Goal: Contribute content: Contribute content

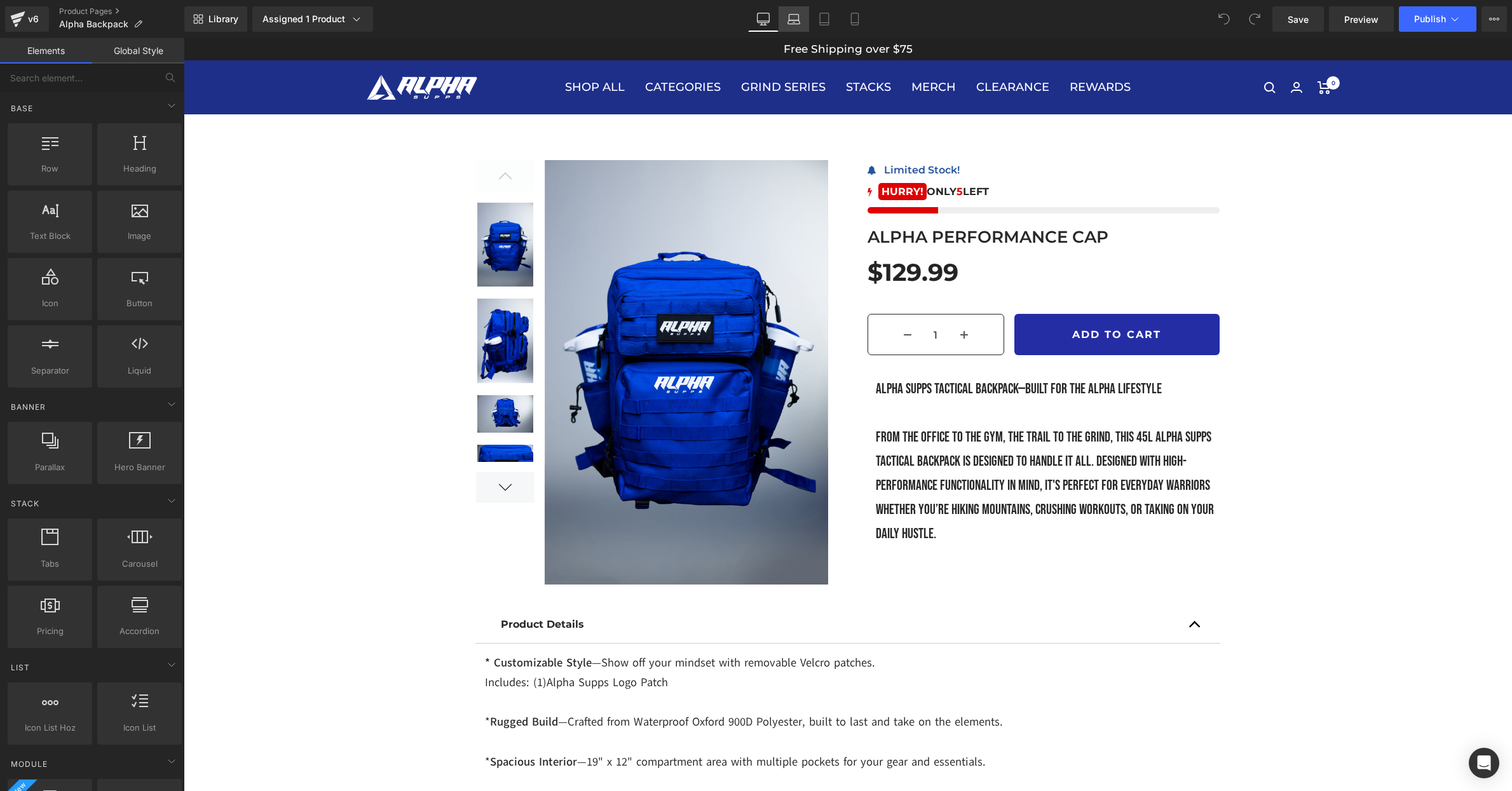
click at [794, 23] on icon at bounding box center [794, 19] width 13 height 13
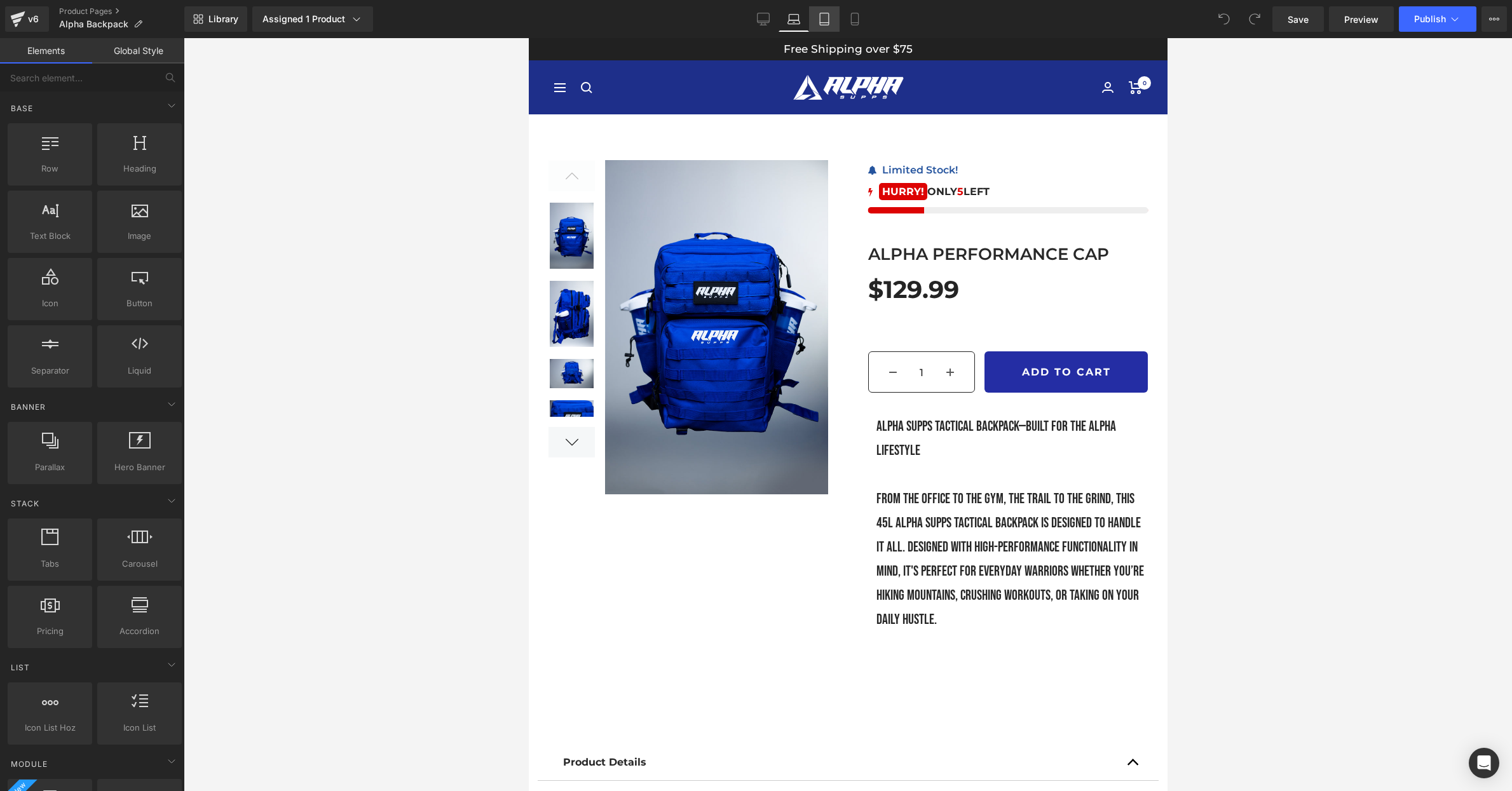
click at [827, 25] on link "Tablet" at bounding box center [824, 19] width 30 height 25
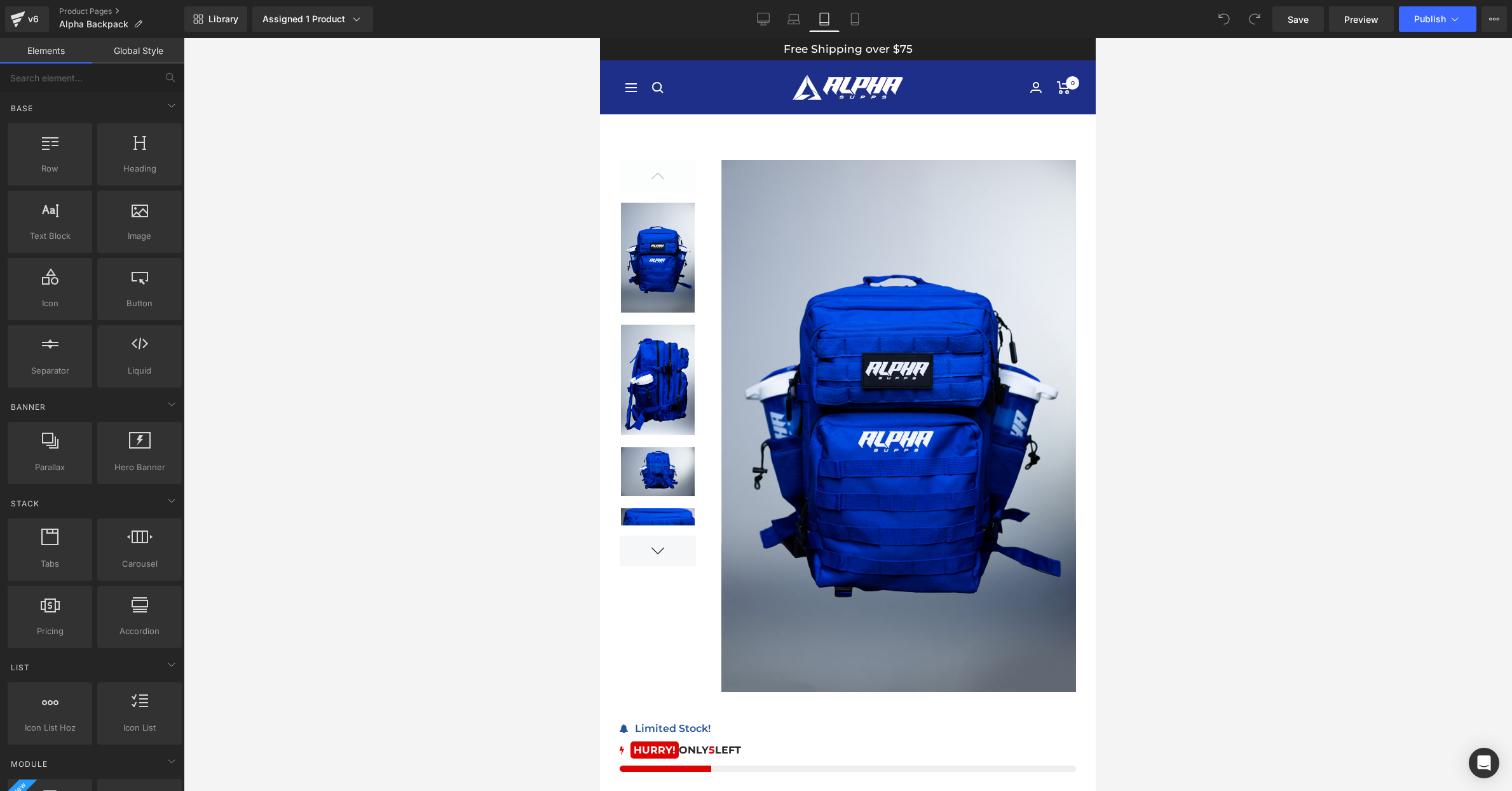
scroll to position [76, 0]
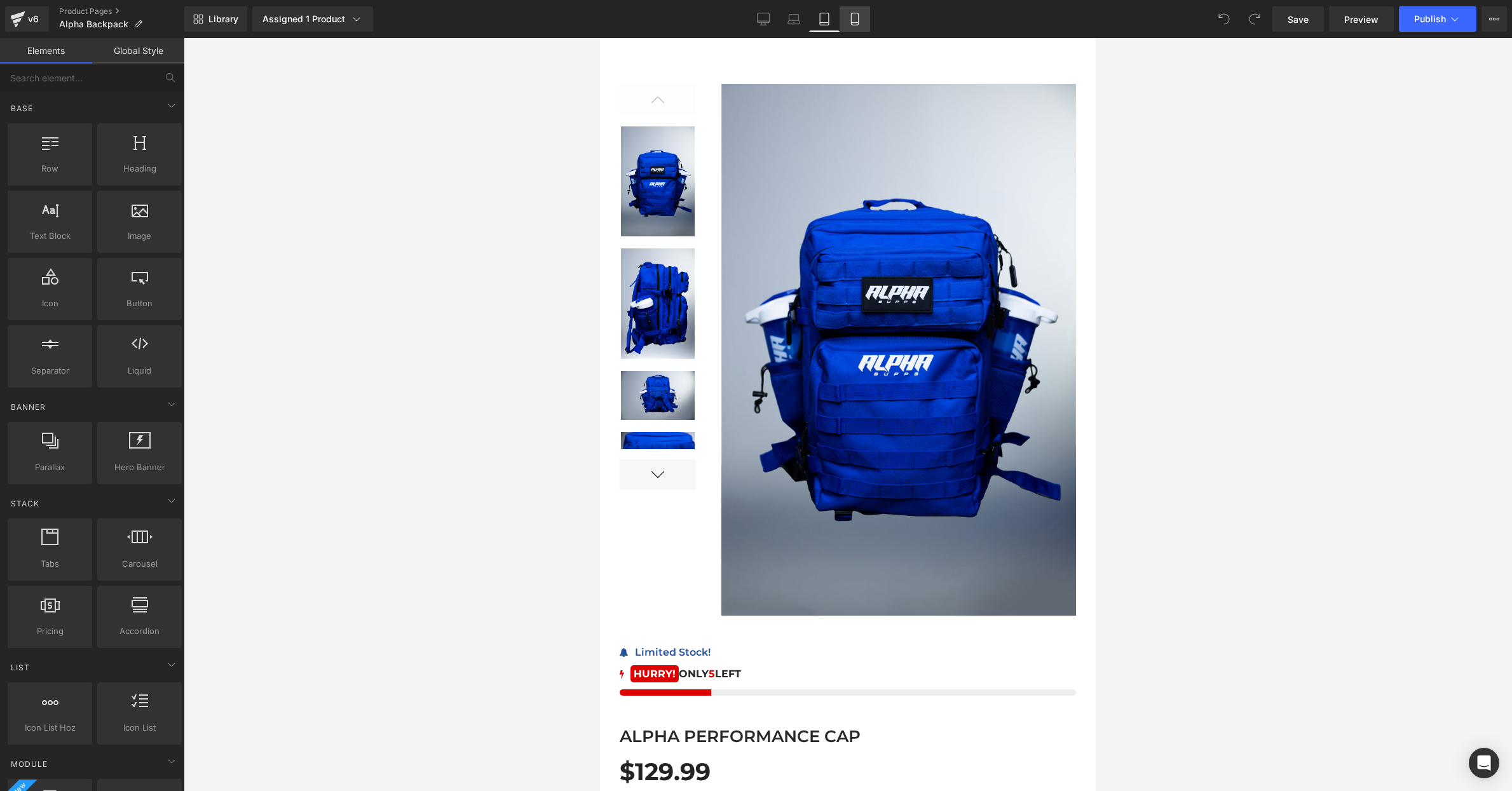
click at [853, 27] on link "Mobile" at bounding box center [855, 19] width 30 height 25
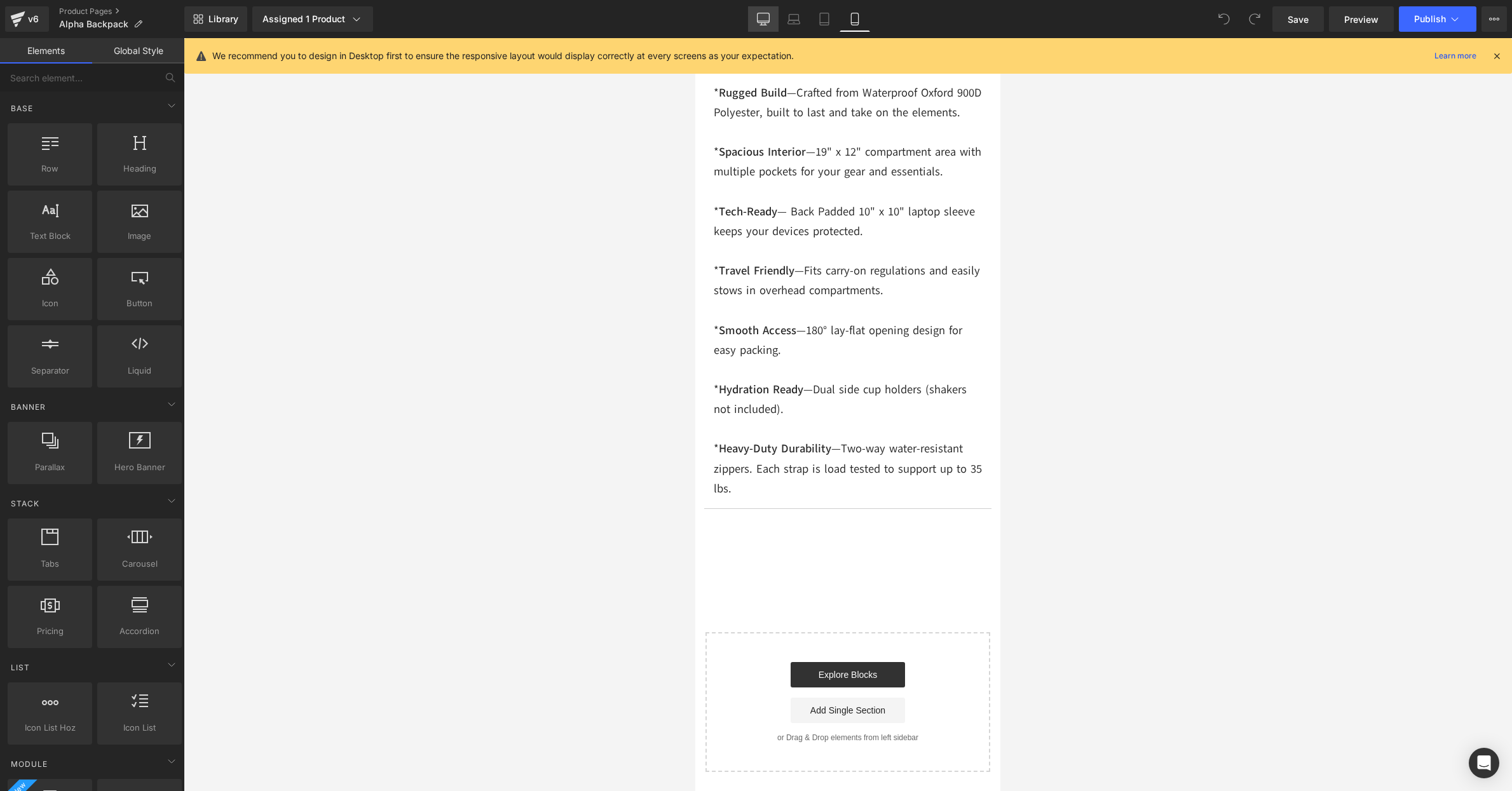
click at [766, 14] on icon at bounding box center [763, 19] width 13 height 13
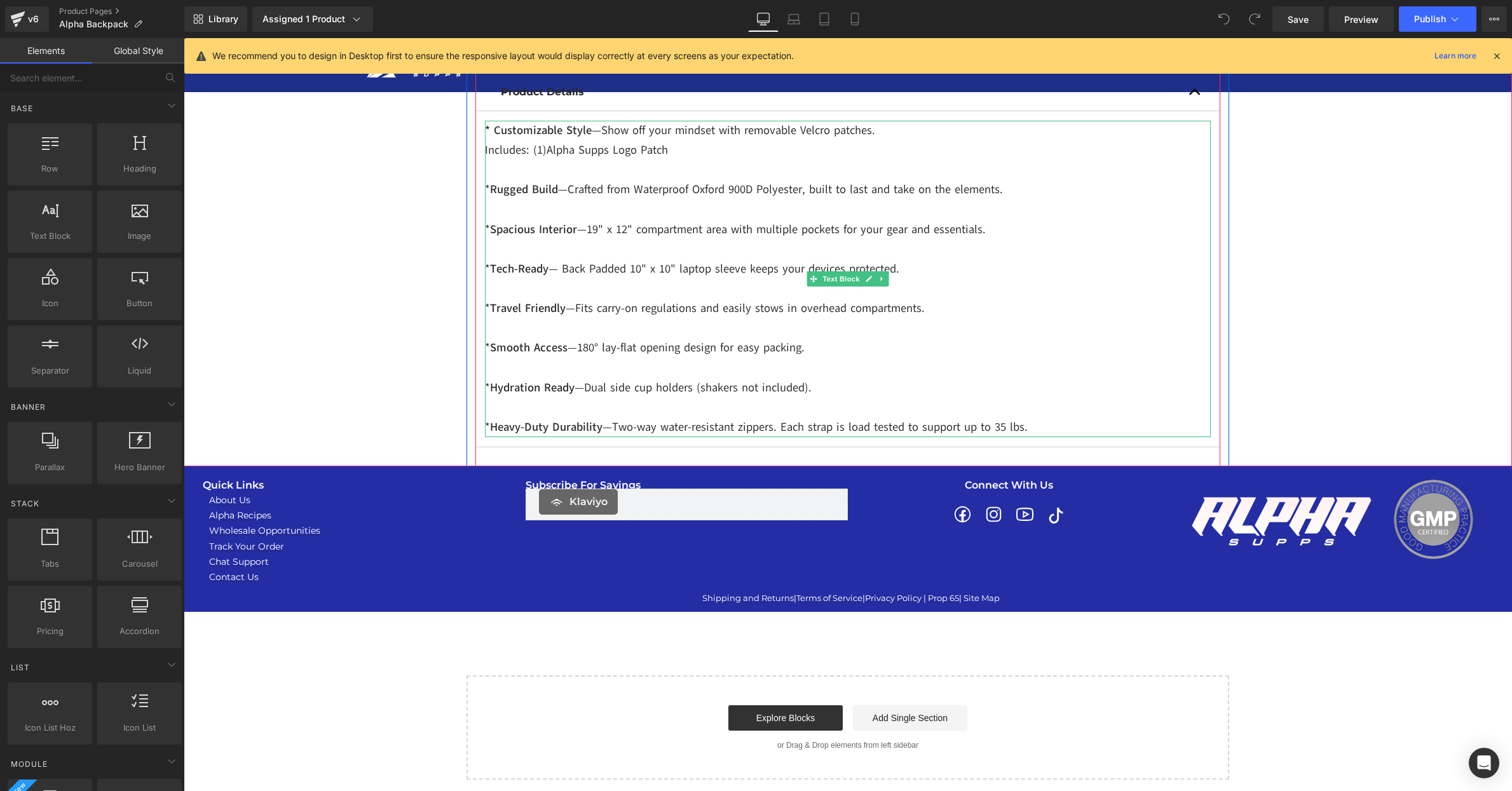
scroll to position [0, 0]
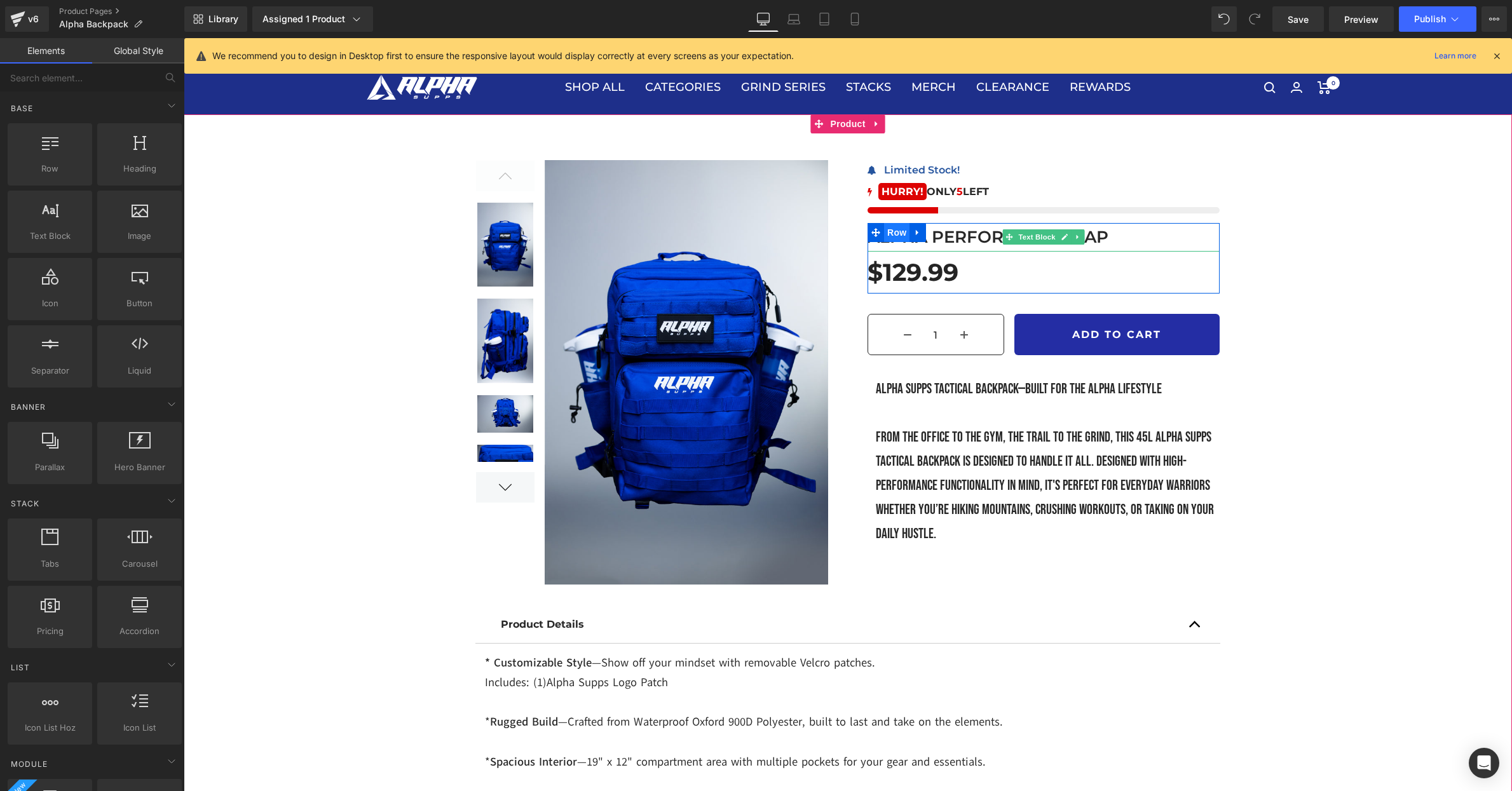
click at [901, 241] on span "Row" at bounding box center [897, 232] width 25 height 19
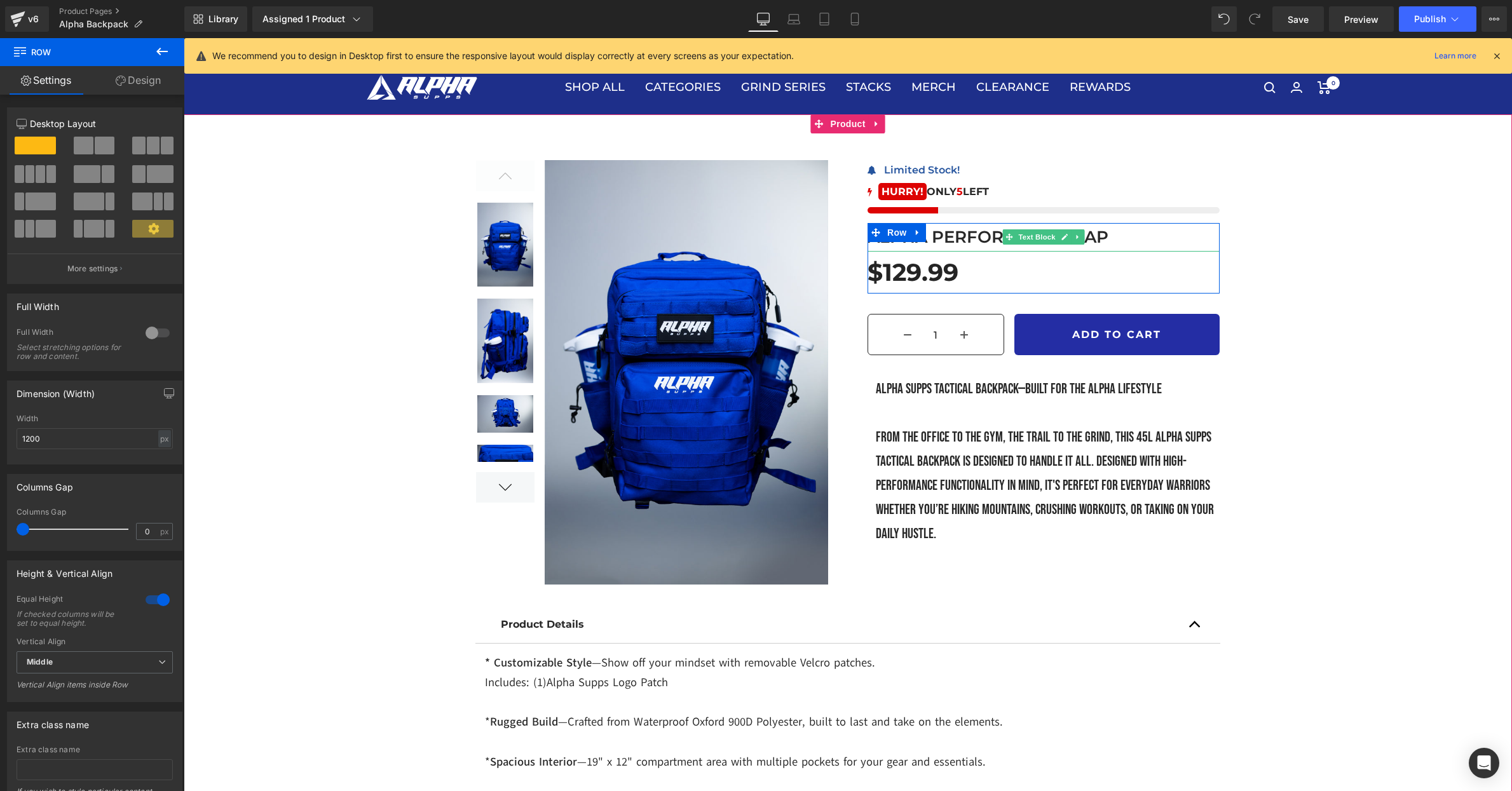
click at [968, 235] on p "ALPHA PERFORMANCE CAP" at bounding box center [1044, 237] width 352 height 29
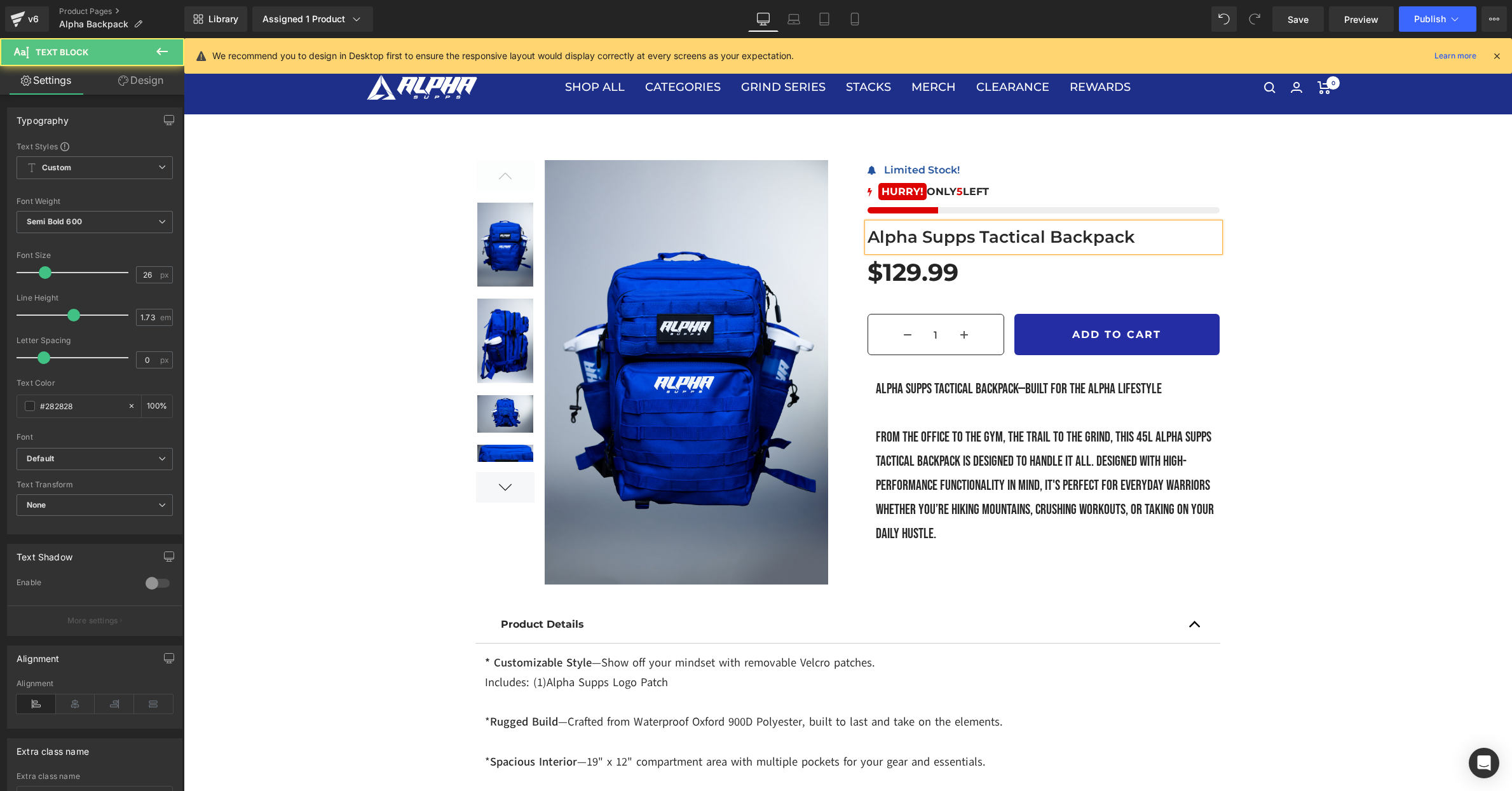
click at [982, 234] on p "Alpha Supps Tactical Backpack" at bounding box center [1044, 237] width 352 height 29
click at [1302, 25] on span "Save" at bounding box center [1298, 19] width 21 height 13
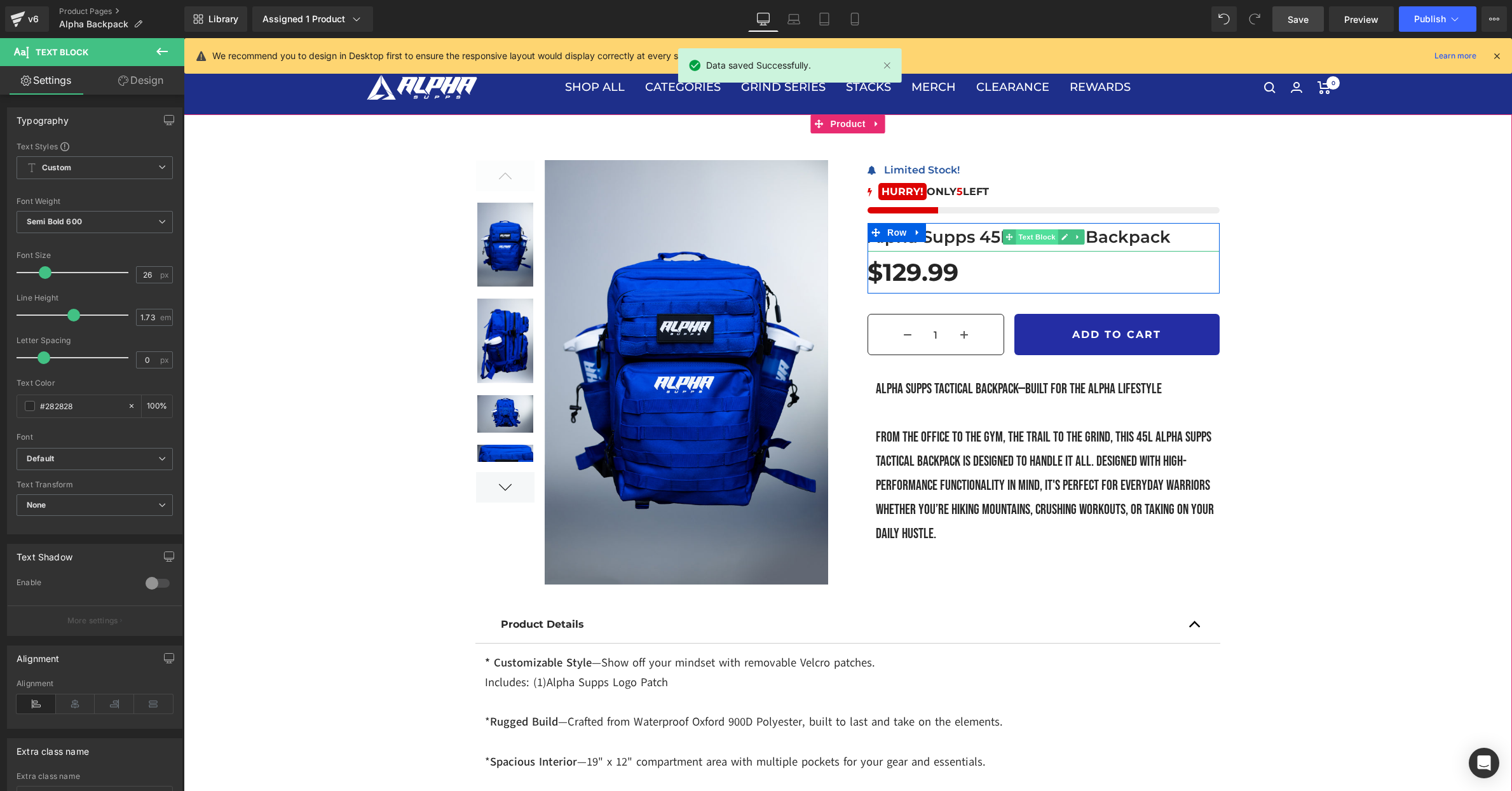
click at [1034, 236] on span "Text Block" at bounding box center [1037, 237] width 42 height 15
click at [1118, 233] on p "Alpha Supps 45L Tactical Backpack" at bounding box center [1044, 237] width 352 height 29
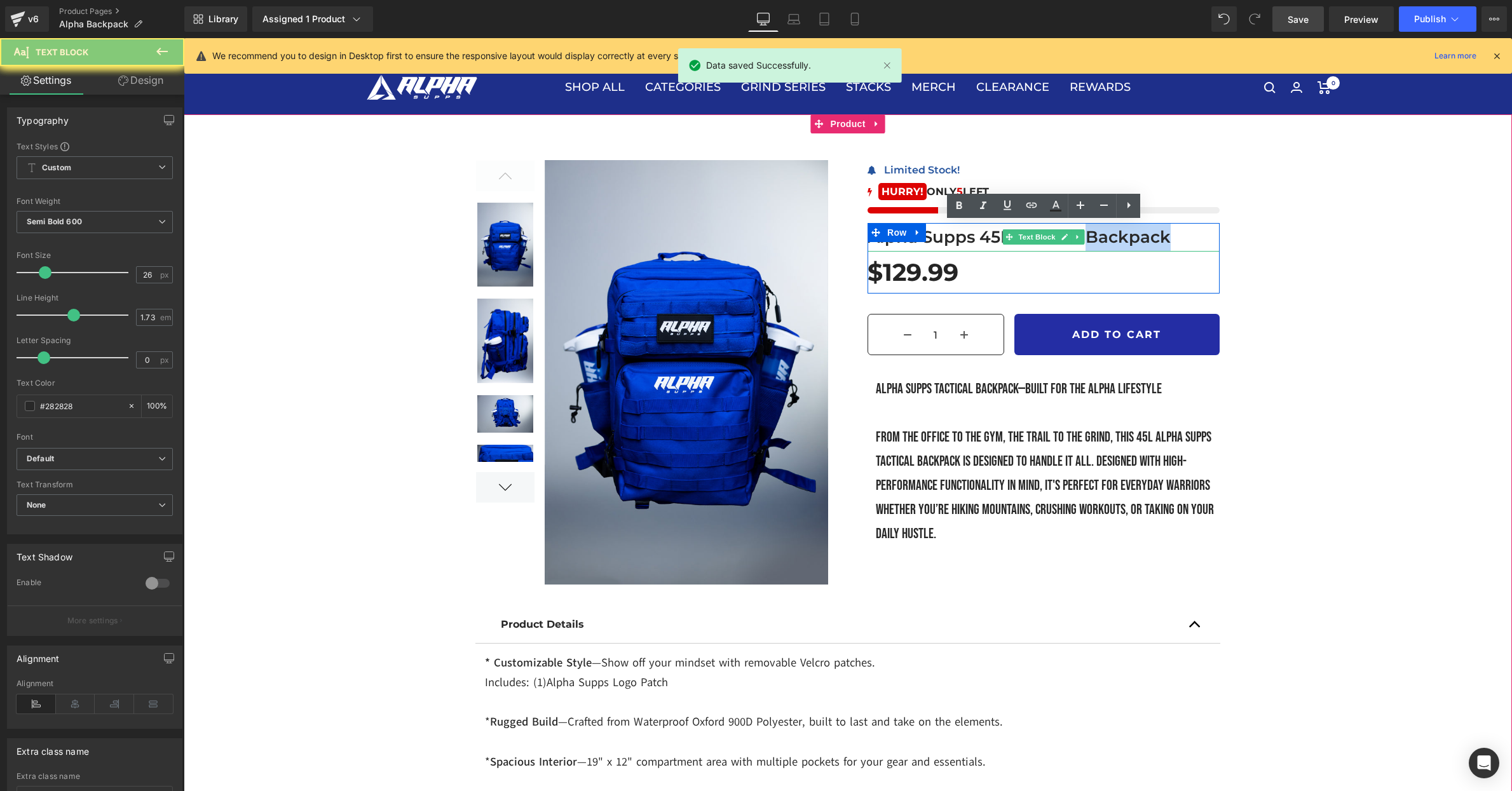
click at [1118, 233] on p "Alpha Supps 45L Tactical Backpack" at bounding box center [1044, 237] width 352 height 29
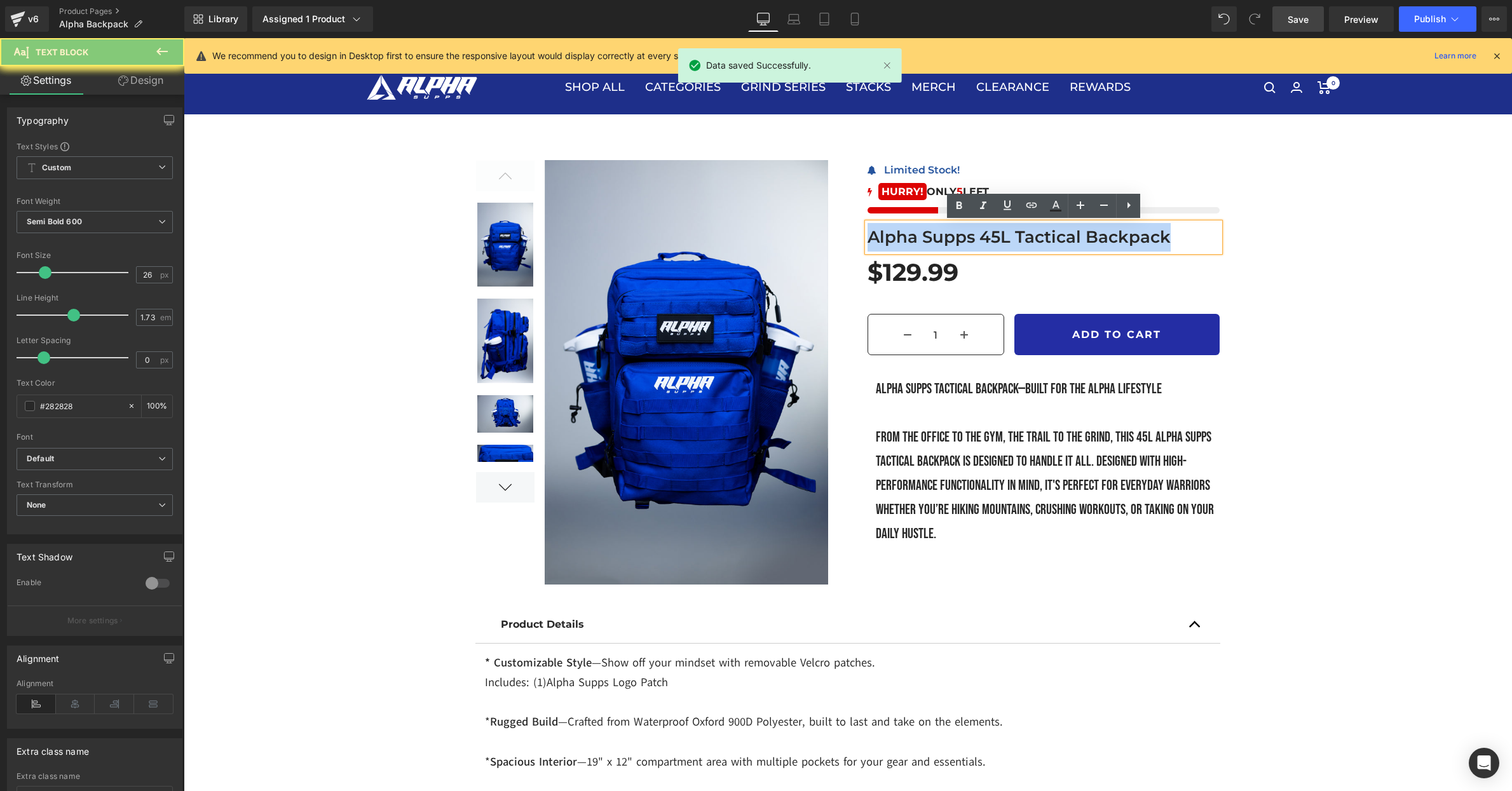
click at [1118, 233] on p "Alpha Supps 45L Tactical Backpack" at bounding box center [1044, 237] width 352 height 29
copy p "Alpha Supps 45L Tactical Backpack"
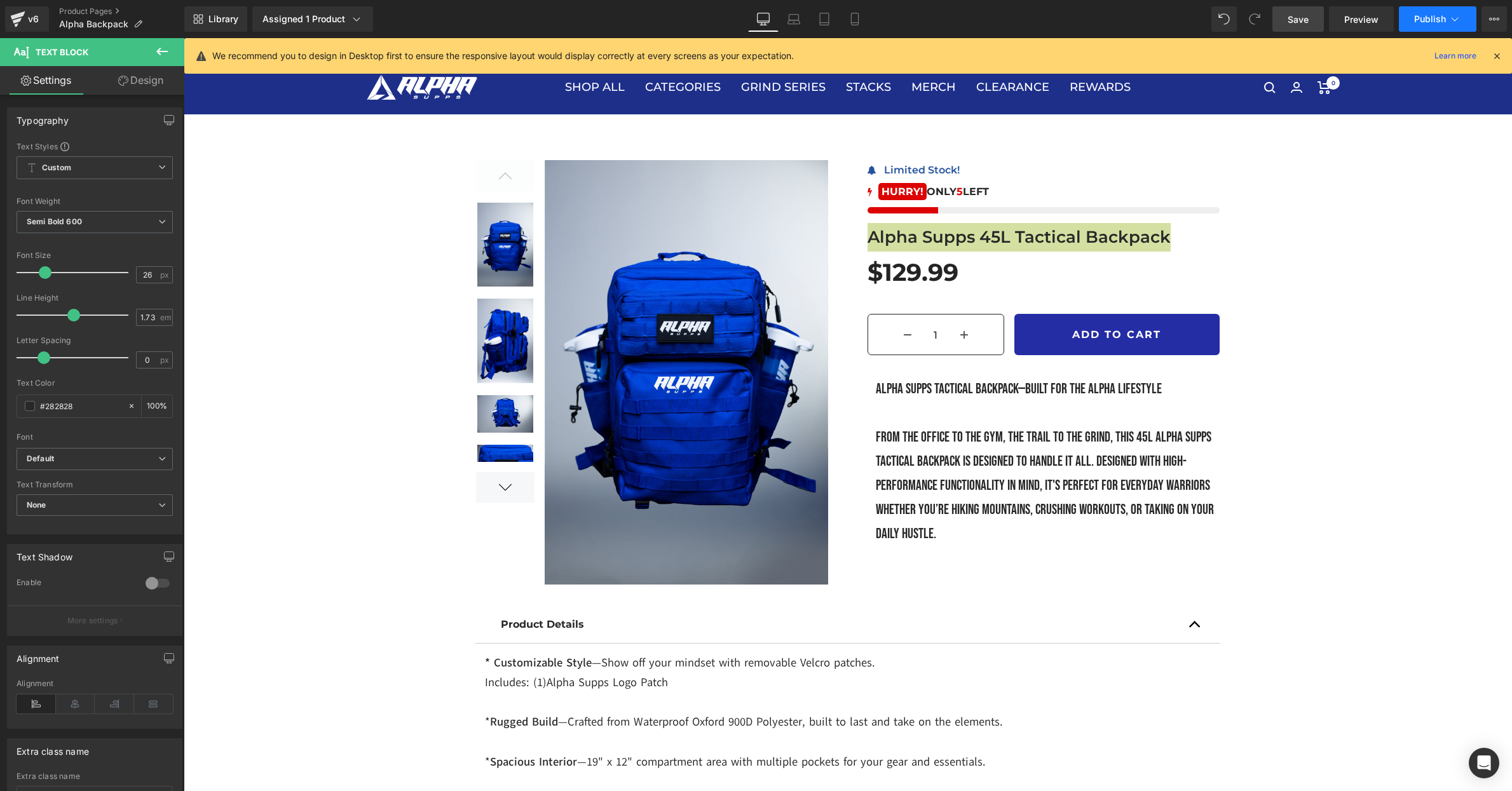
click at [1432, 21] on span "Publish" at bounding box center [1430, 19] width 32 height 10
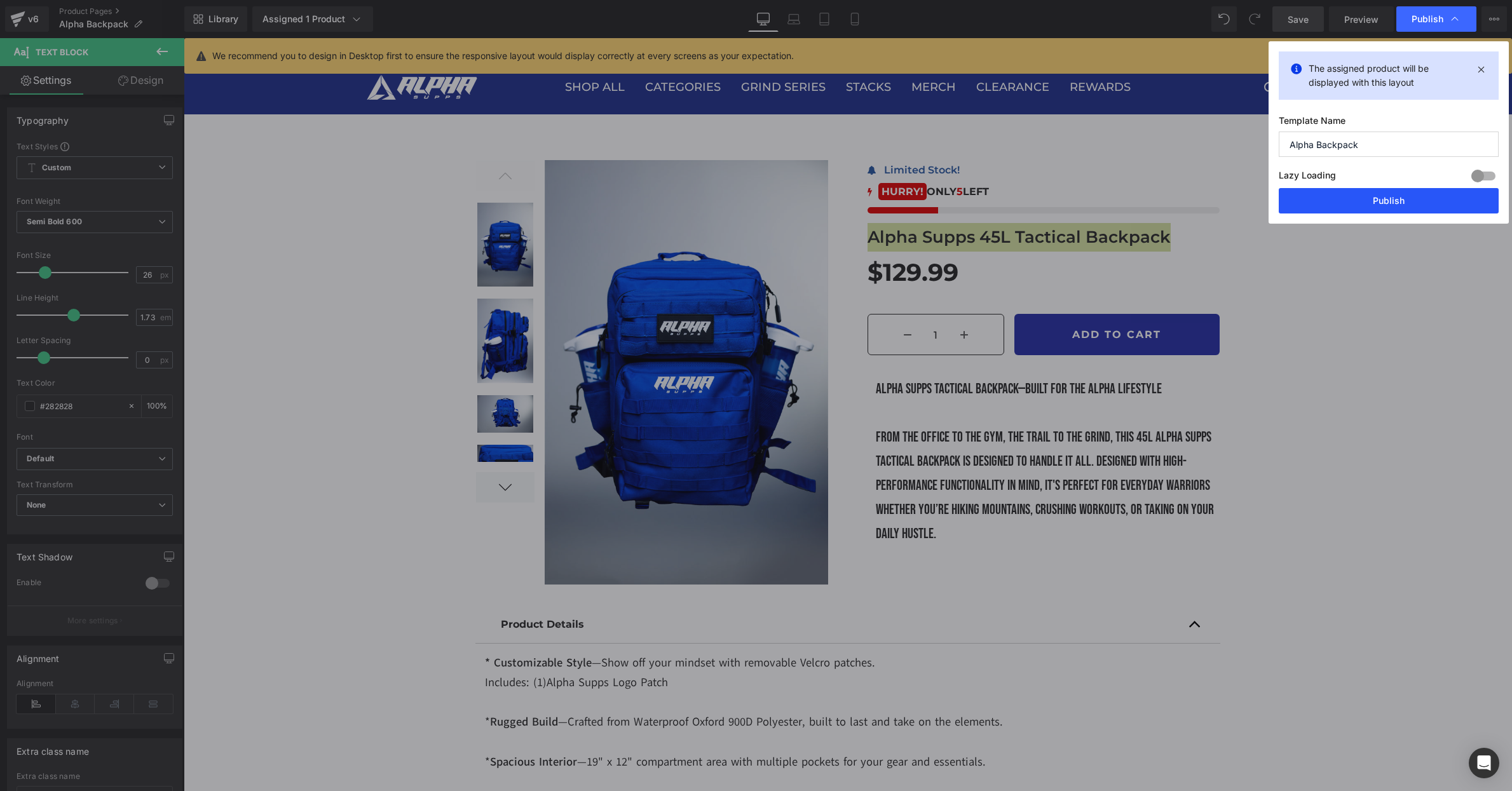
click at [1367, 201] on button "Publish" at bounding box center [1389, 201] width 220 height 25
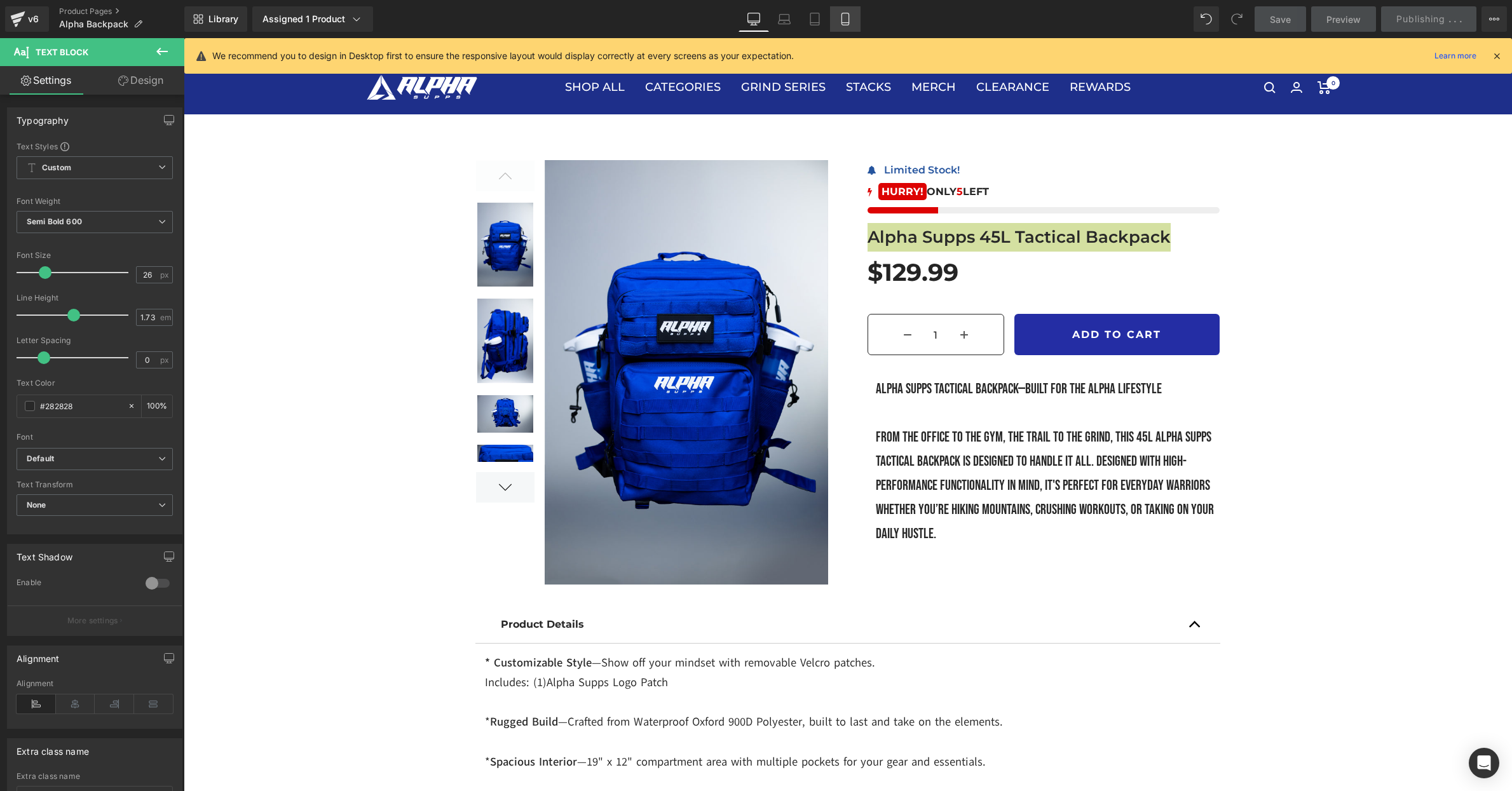
click at [846, 21] on icon at bounding box center [845, 19] width 13 height 13
type input "100"
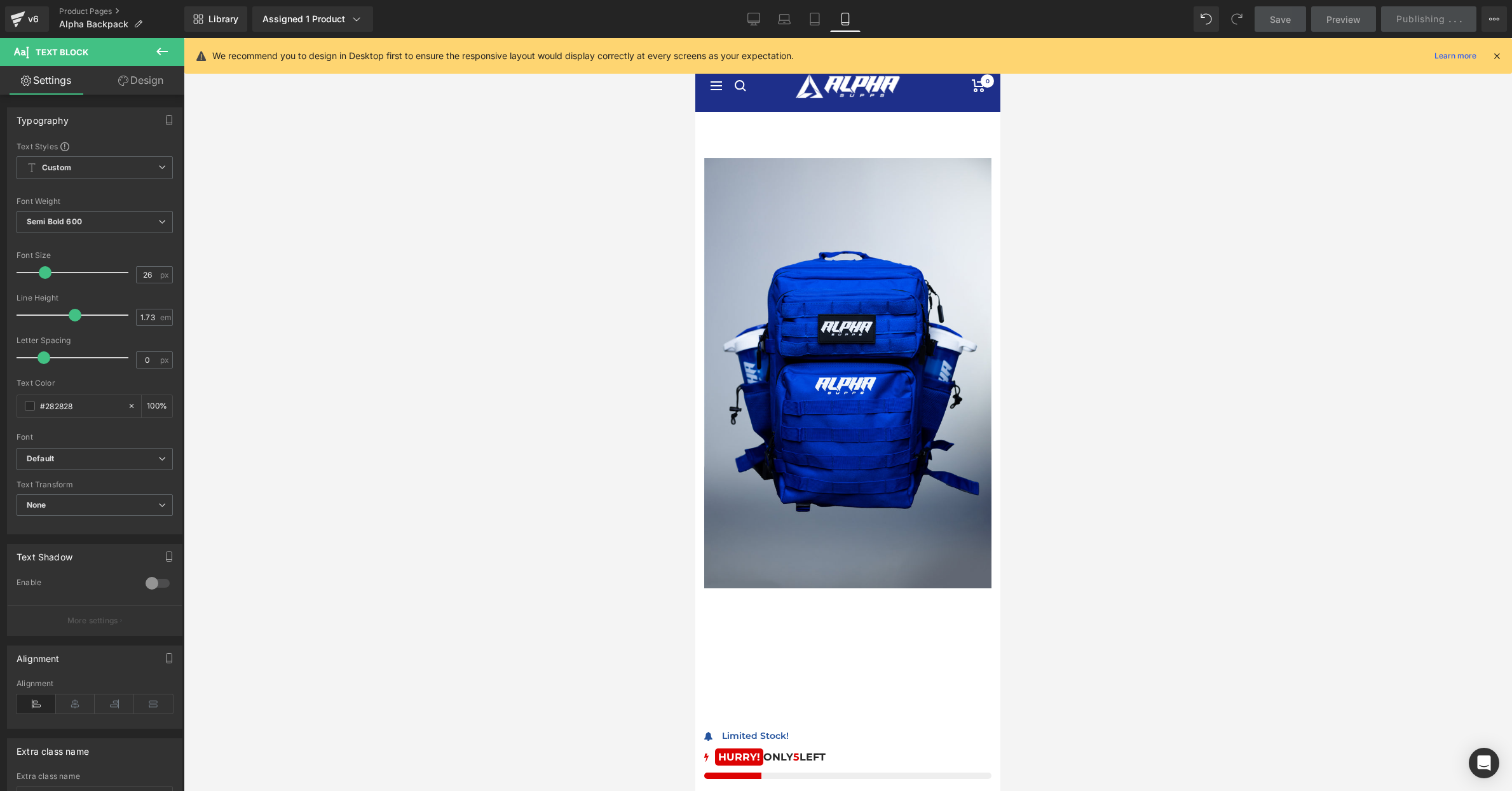
scroll to position [579, 0]
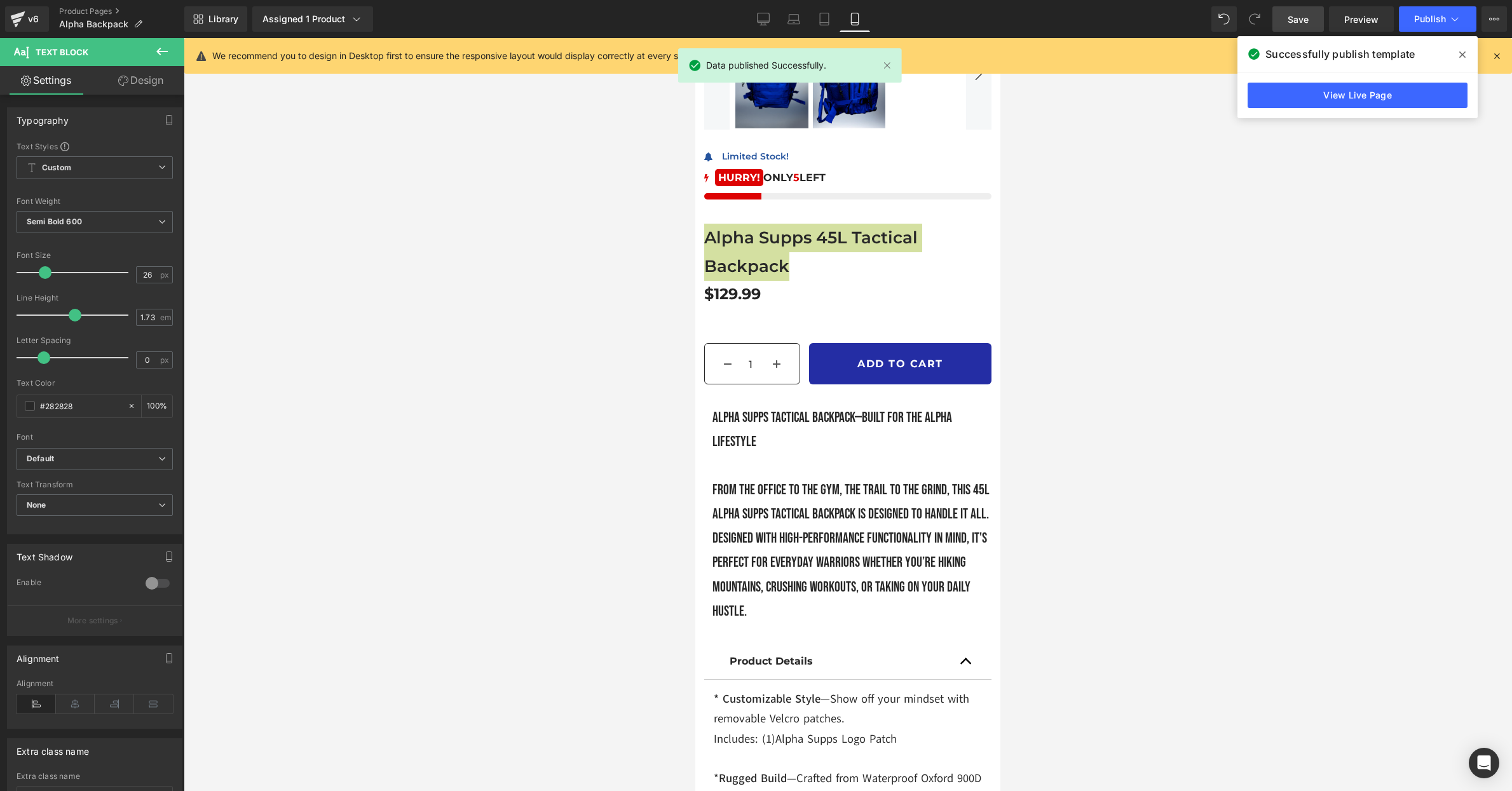
click at [591, 414] on div at bounding box center [848, 414] width 1328 height 752
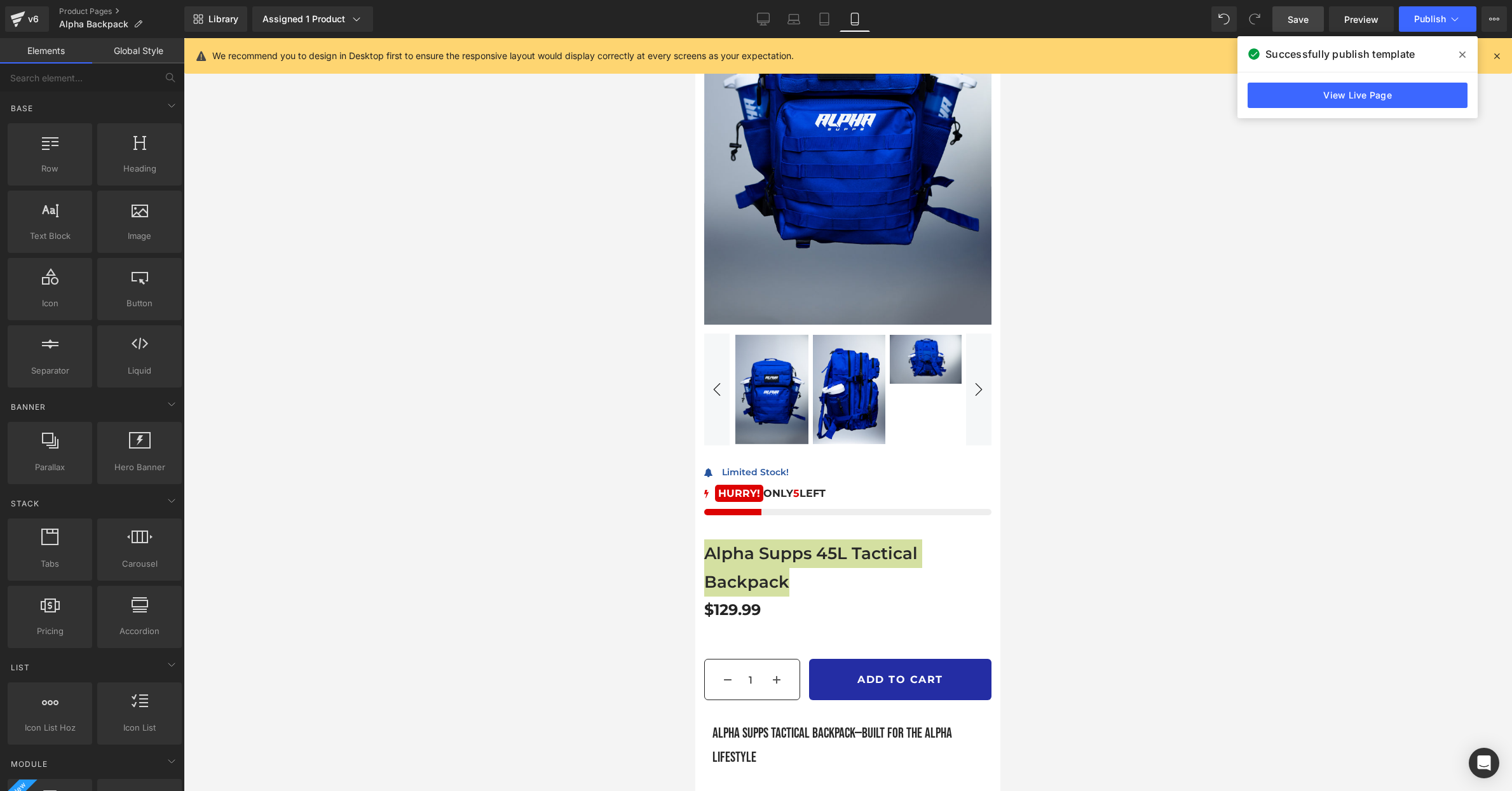
scroll to position [266, 0]
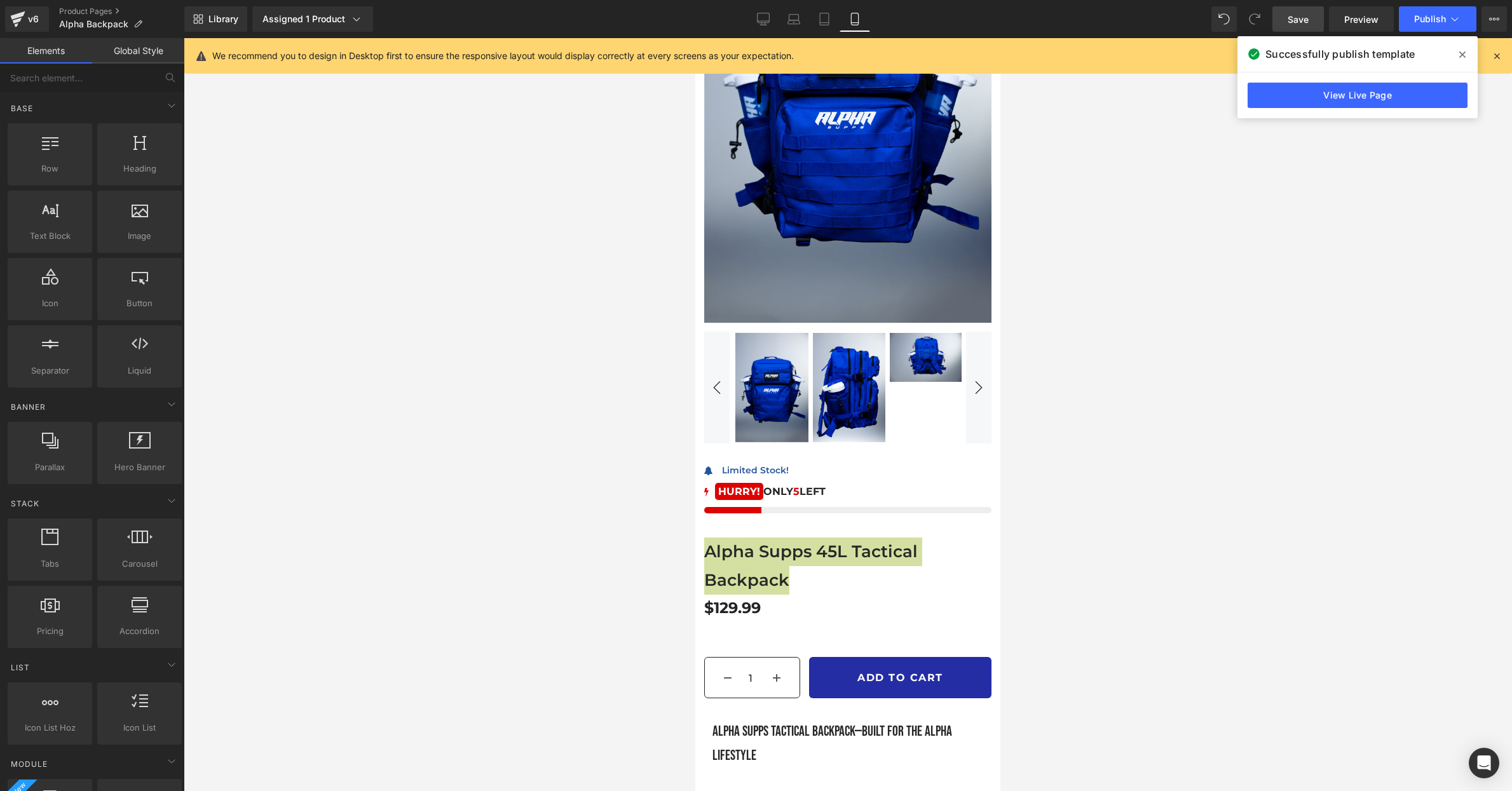
click at [449, 305] on div at bounding box center [848, 414] width 1328 height 752
click at [22, 24] on icon at bounding box center [18, 19] width 15 height 32
